Goal: Check status: Check status

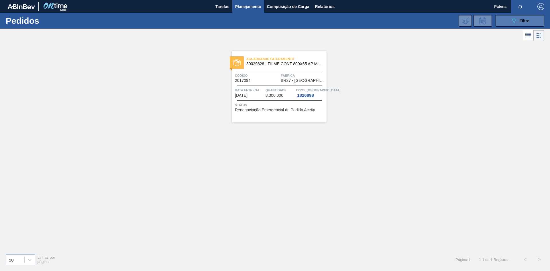
click at [523, 21] on span "Filtro" at bounding box center [525, 21] width 10 height 5
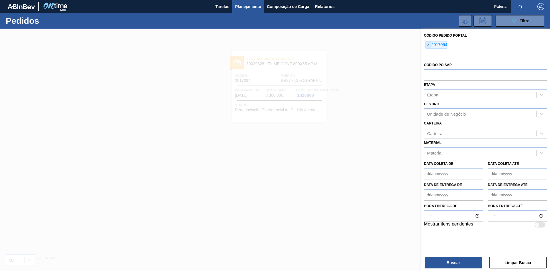
click at [429, 45] on span "×" at bounding box center [428, 45] width 5 height 7
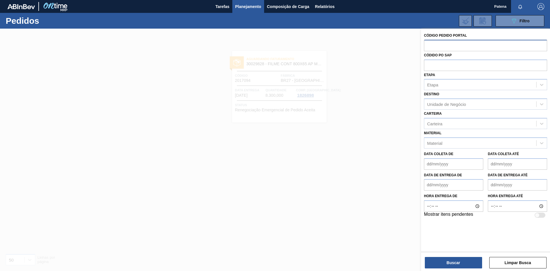
click at [432, 48] on input "text" at bounding box center [485, 45] width 123 height 11
type input "2020925"
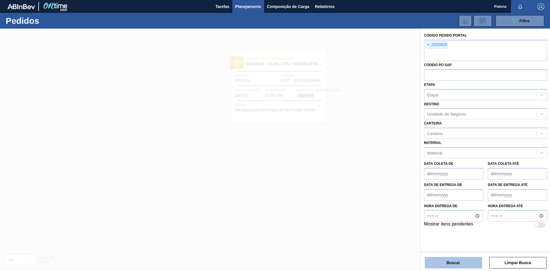
click at [461, 266] on button "Buscar" at bounding box center [453, 262] width 57 height 11
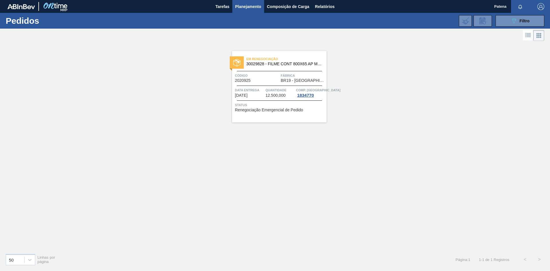
click at [269, 78] on span "Código" at bounding box center [257, 76] width 44 height 6
click at [256, 78] on span "Código" at bounding box center [257, 76] width 44 height 6
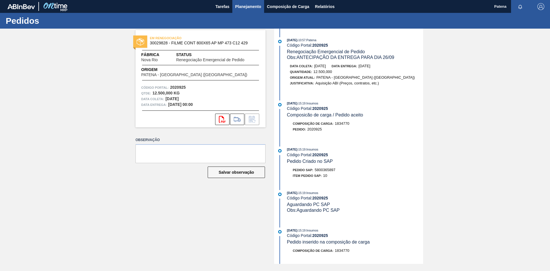
click at [248, 6] on span "Planejamento" at bounding box center [248, 6] width 26 height 7
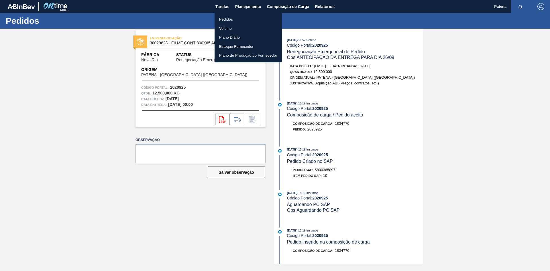
click at [239, 21] on li "Pedidos" at bounding box center [248, 19] width 67 height 9
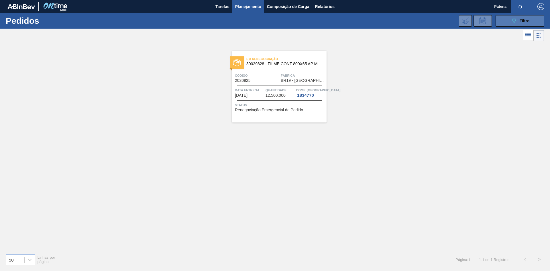
click at [518, 24] on div "089F7B8B-B2A5-4AFE-B5C0-19BA573D28AC Filtro" at bounding box center [520, 20] width 19 height 7
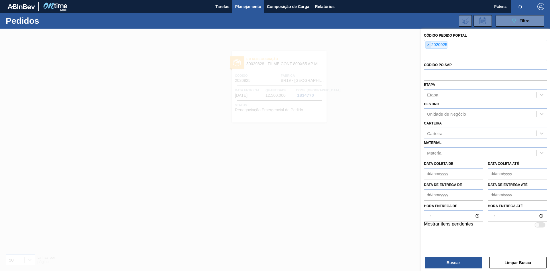
click at [427, 45] on span "×" at bounding box center [428, 45] width 5 height 7
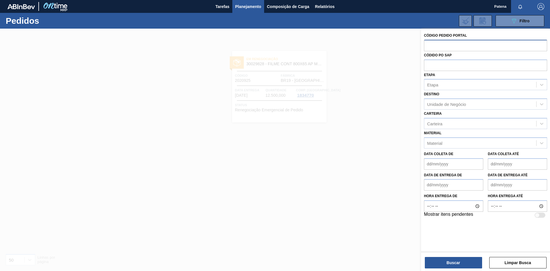
click at [435, 46] on input "text" at bounding box center [485, 45] width 123 height 11
type input "2017094"
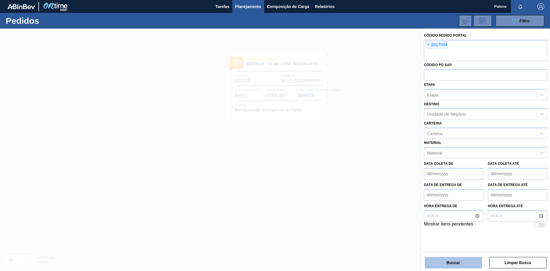
click at [468, 262] on button "Buscar" at bounding box center [453, 262] width 57 height 11
